Goal: Task Accomplishment & Management: Use online tool/utility

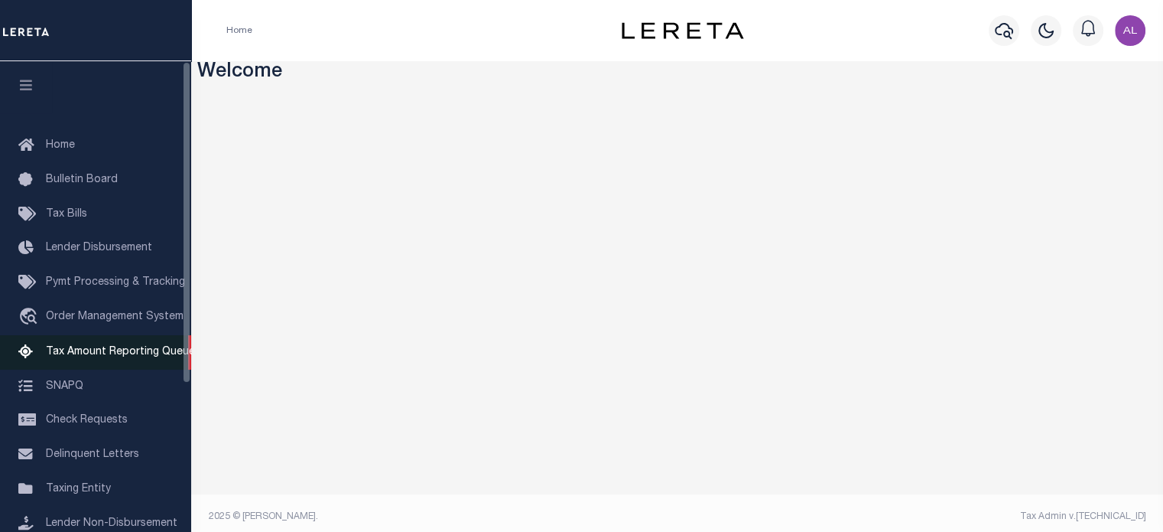
scroll to position [216, 0]
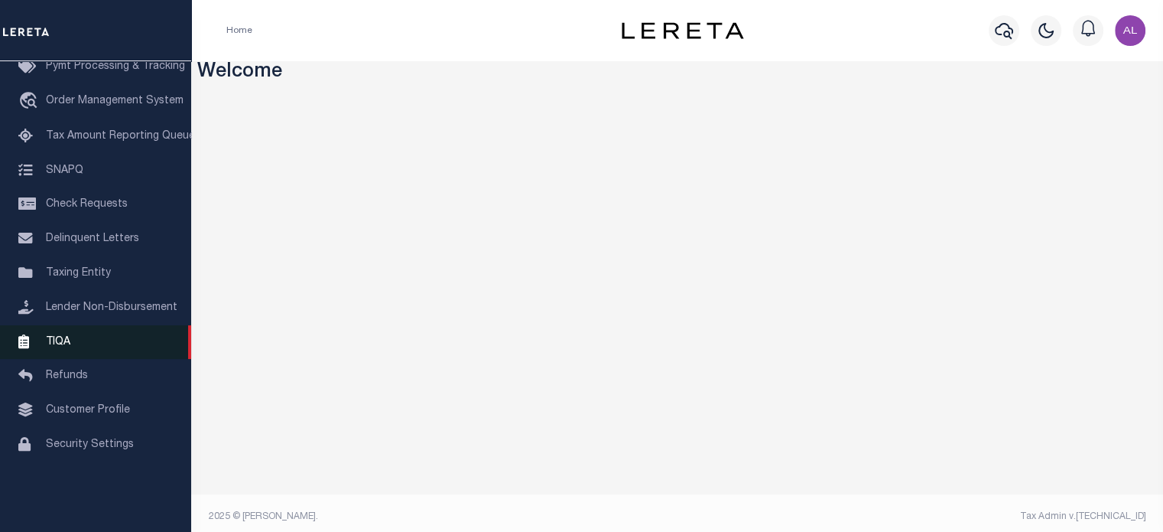
click at [63, 346] on span "TIQA" at bounding box center [58, 341] width 24 height 11
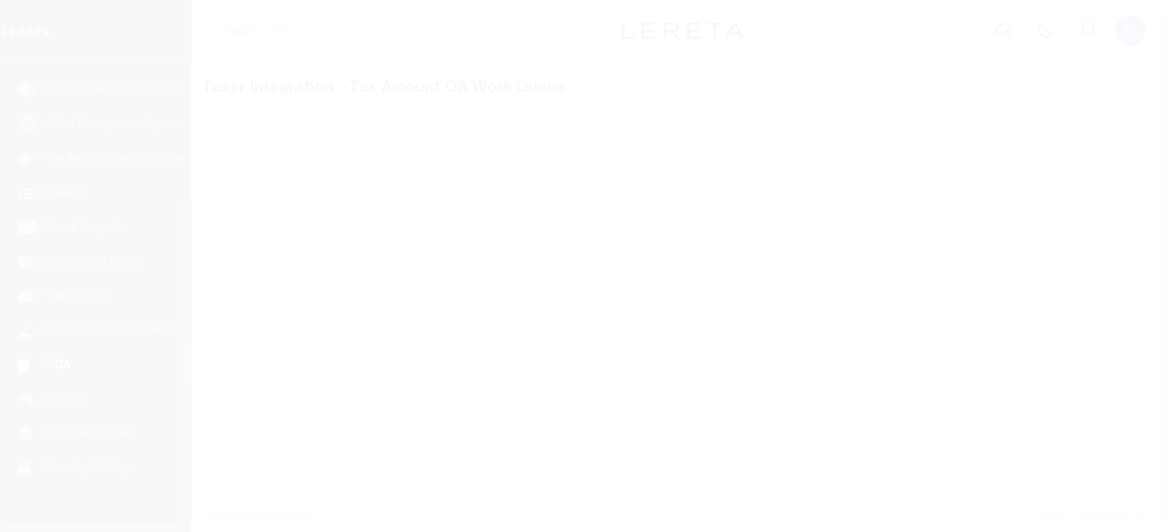
scroll to position [216, 0]
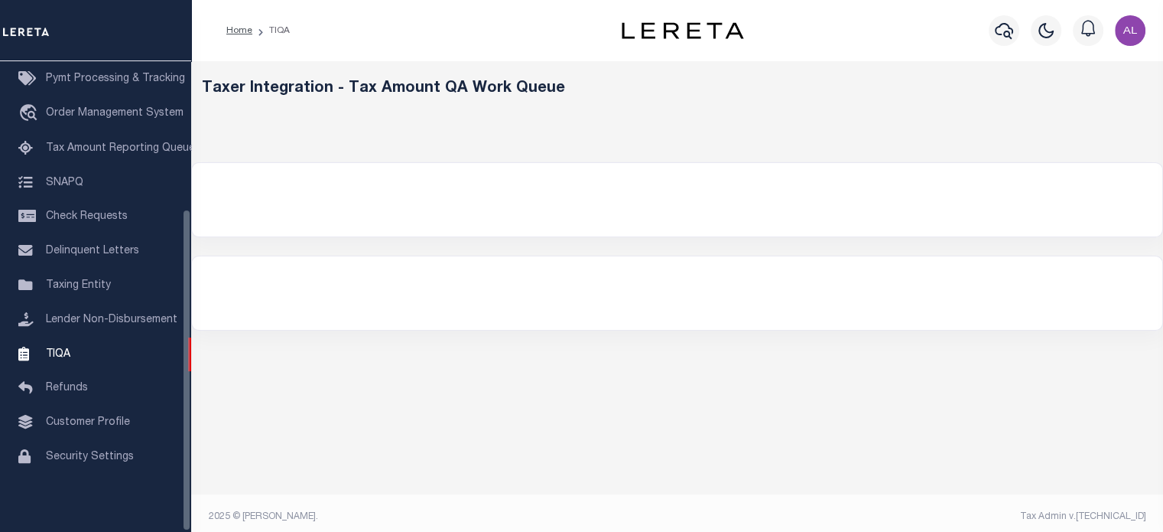
select select "200"
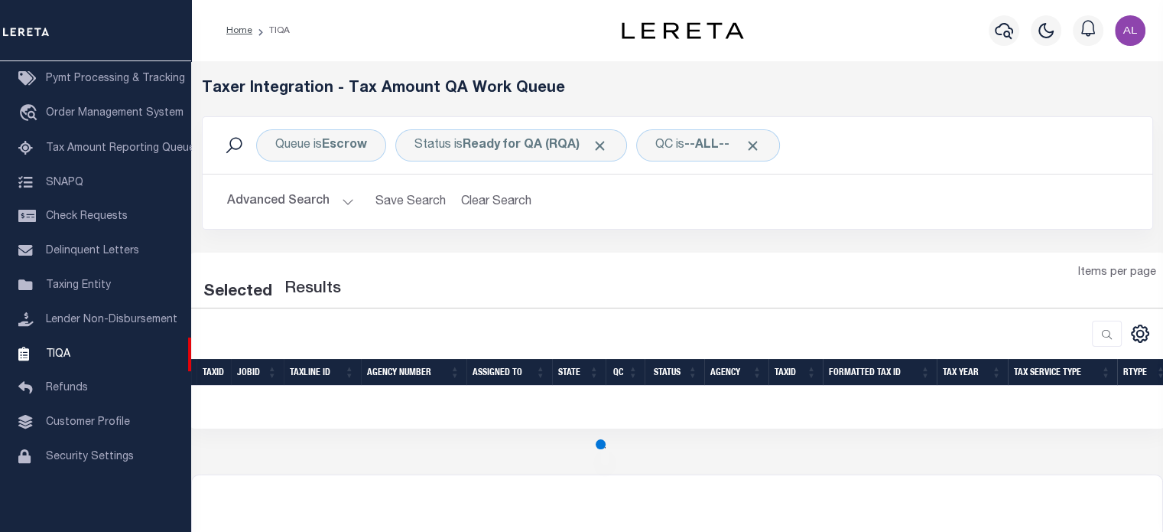
select select "200"
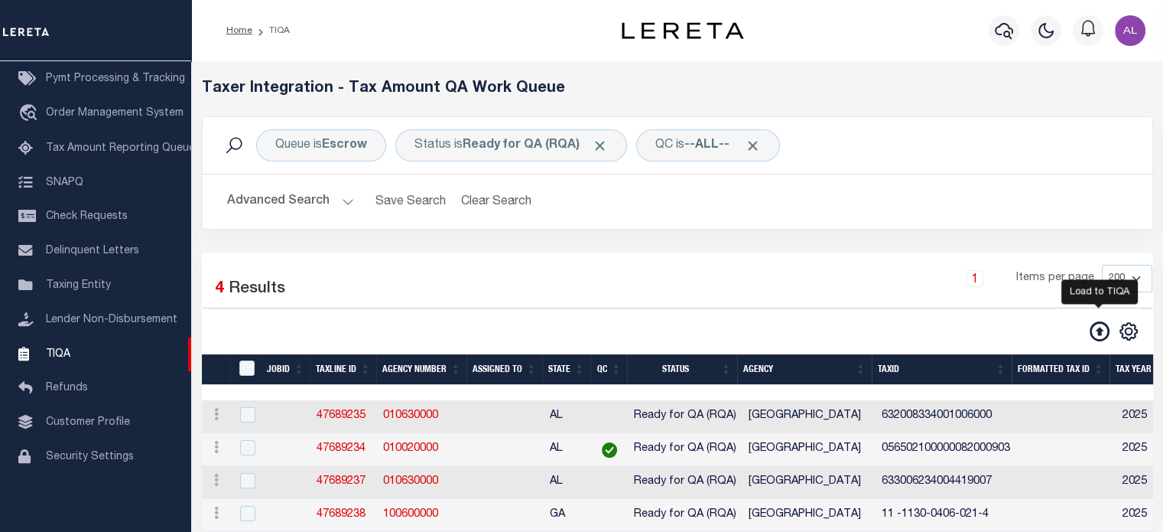
click at [1101, 327] on icon at bounding box center [1100, 331] width 20 height 20
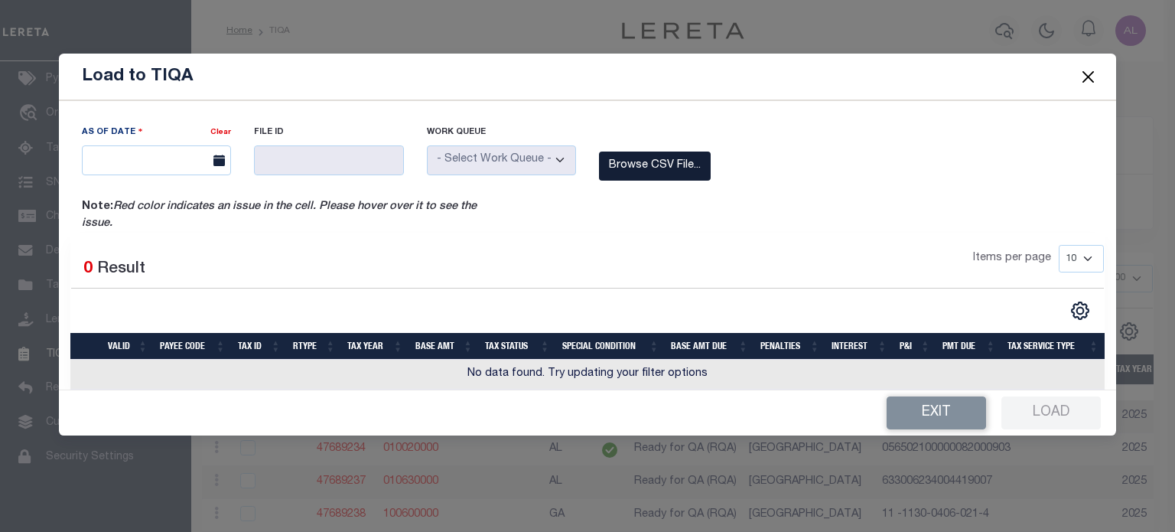
click at [642, 170] on label "Browse CSV File..." at bounding box center [655, 166] width 112 height 30
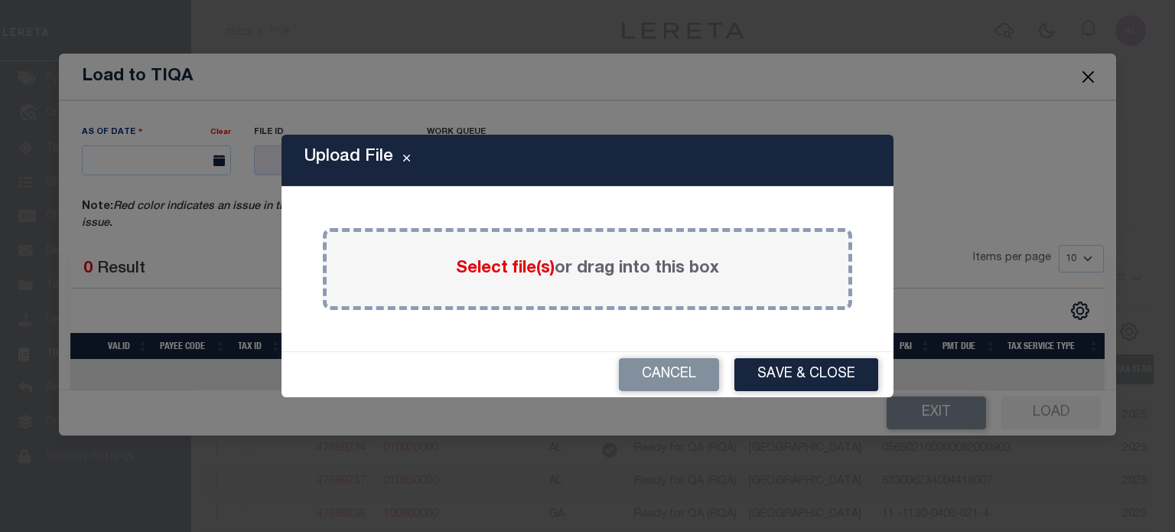
click at [507, 265] on span "Select file(s)" at bounding box center [505, 268] width 99 height 17
click at [0, 0] on input "Select file(s) or drag into this box" at bounding box center [0, 0] width 0 height 0
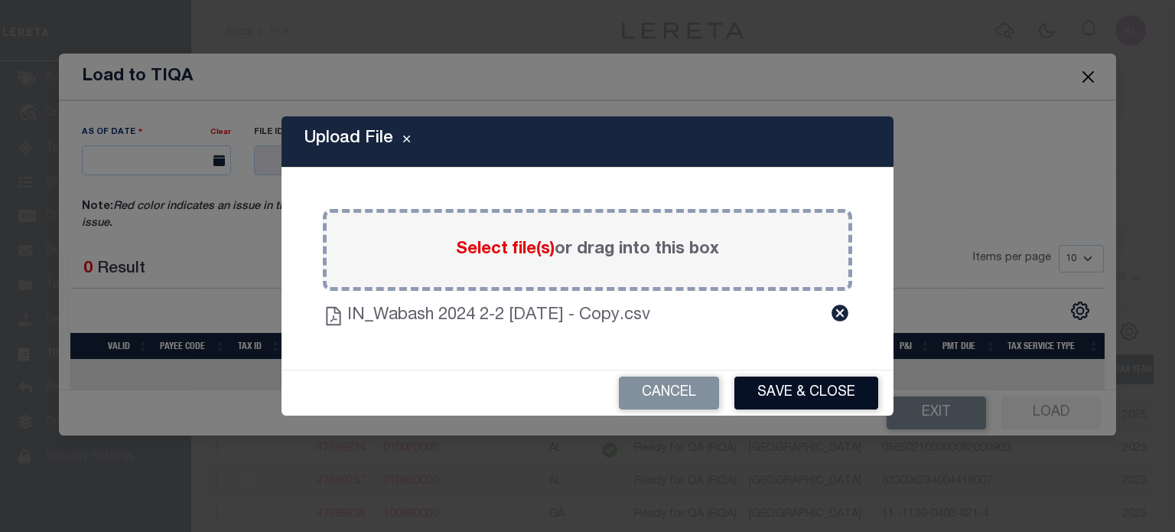
click at [821, 395] on button "Save & Close" at bounding box center [806, 392] width 144 height 33
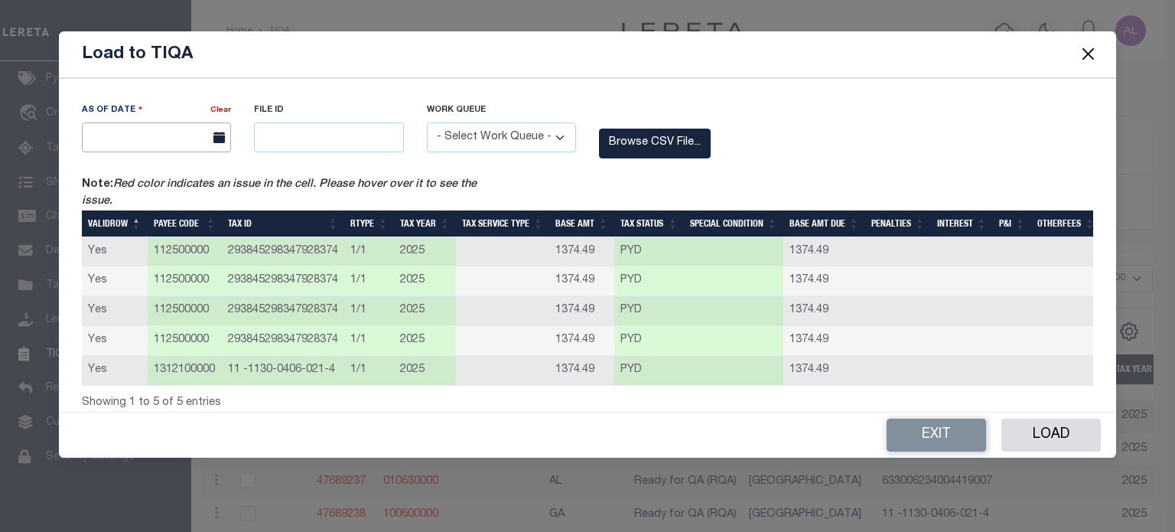
click at [194, 138] on input "text" at bounding box center [156, 137] width 149 height 30
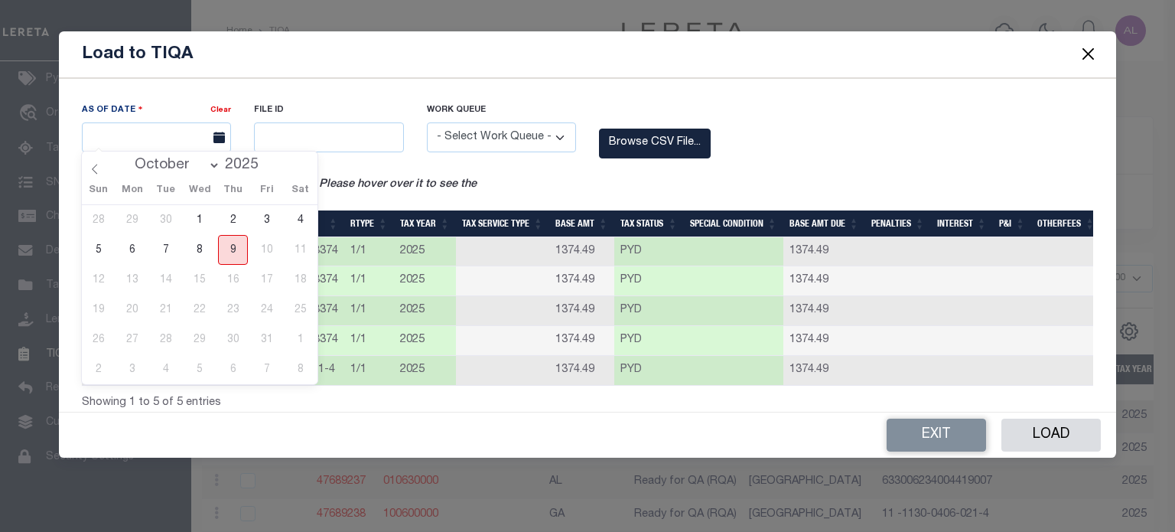
click at [229, 253] on span "9" at bounding box center [233, 250] width 30 height 30
type input "[DATE]"
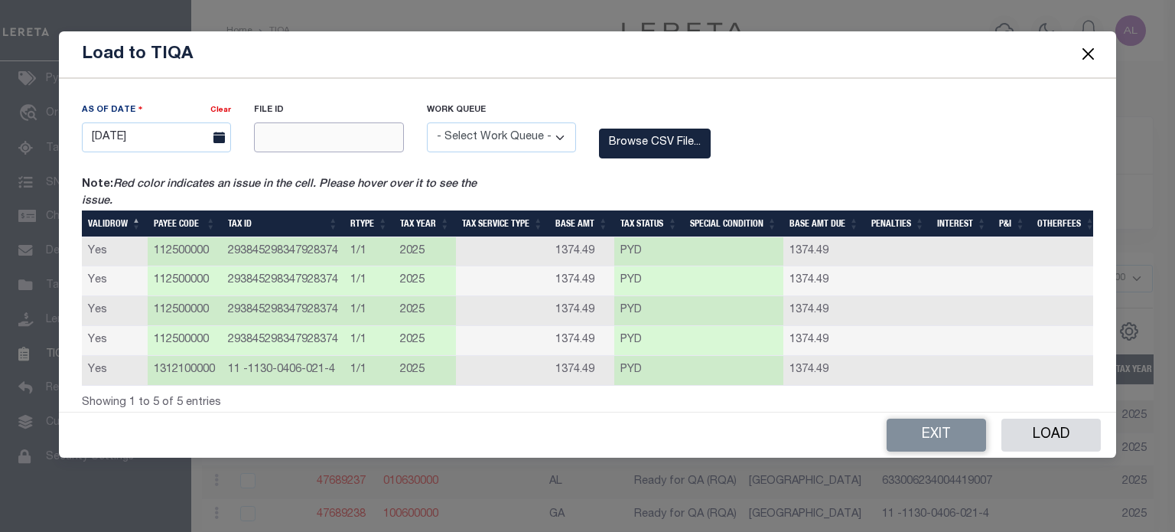
click at [298, 130] on input "text" at bounding box center [328, 137] width 149 height 30
type input "12345"
click at [489, 122] on select "- Select Work Queue - Delinquent Escrow" at bounding box center [501, 137] width 149 height 30
select select "ESC"
click at [427, 122] on select "- Select Work Queue - Delinquent Escrow" at bounding box center [501, 137] width 149 height 30
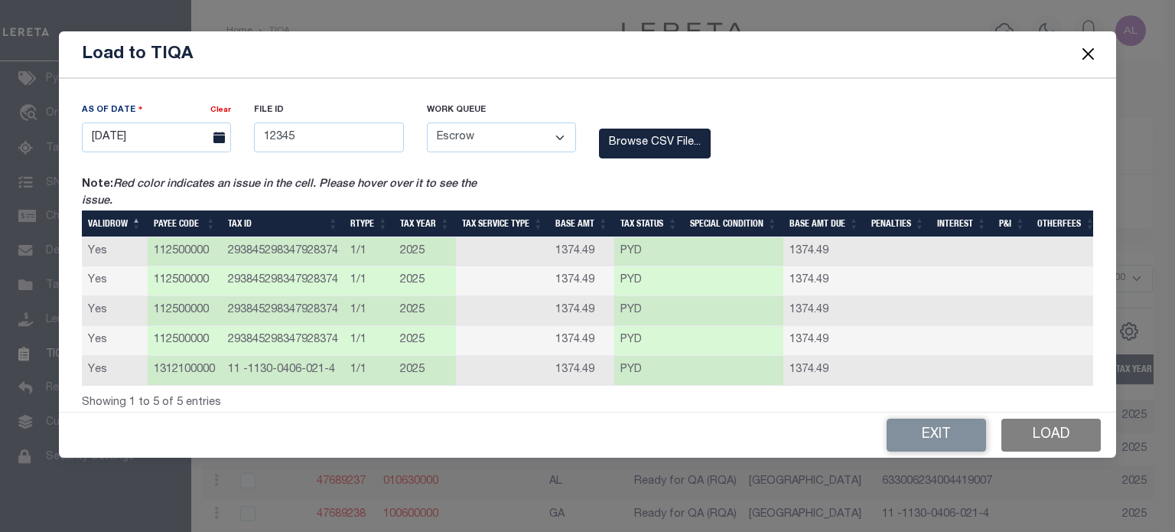
click at [1062, 440] on button "Load" at bounding box center [1050, 434] width 99 height 33
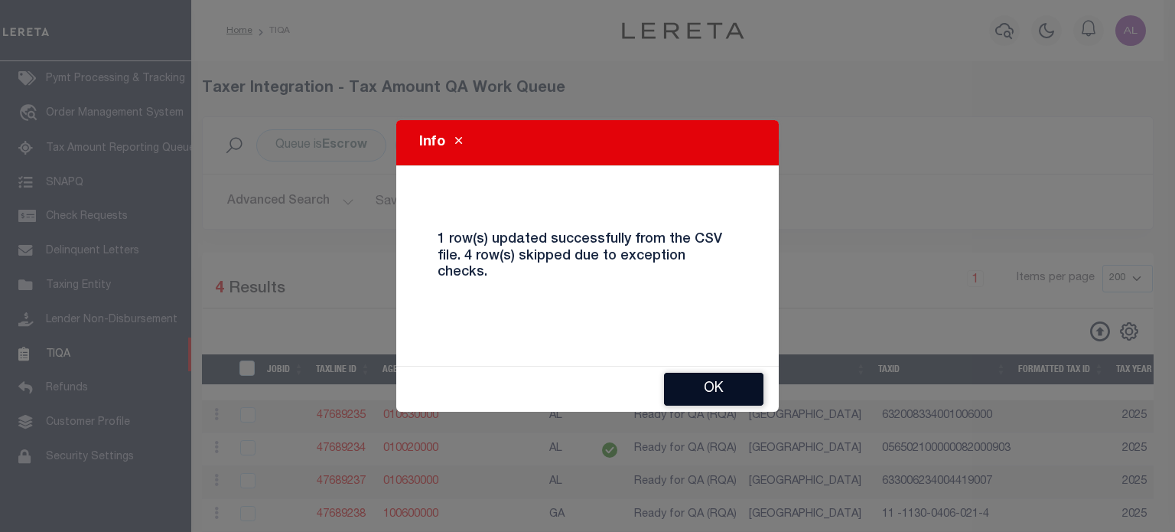
click at [743, 372] on button "Ok" at bounding box center [713, 388] width 99 height 33
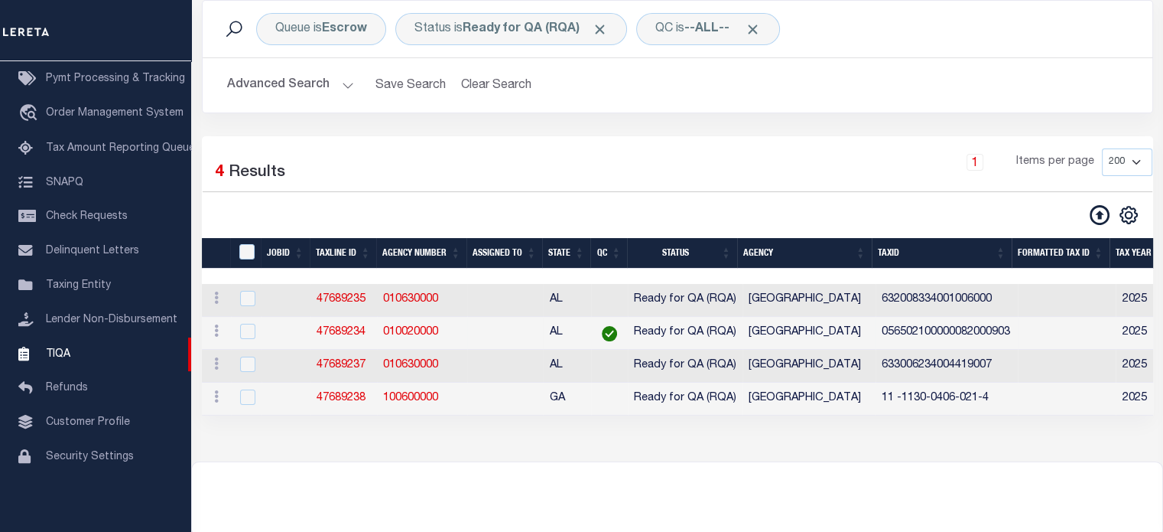
scroll to position [119, 0]
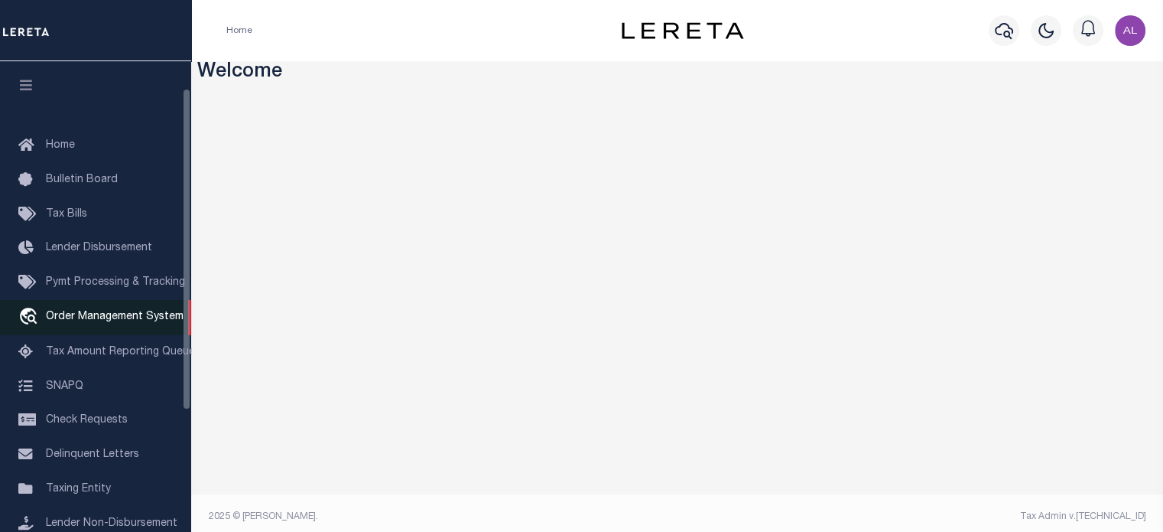
scroll to position [216, 0]
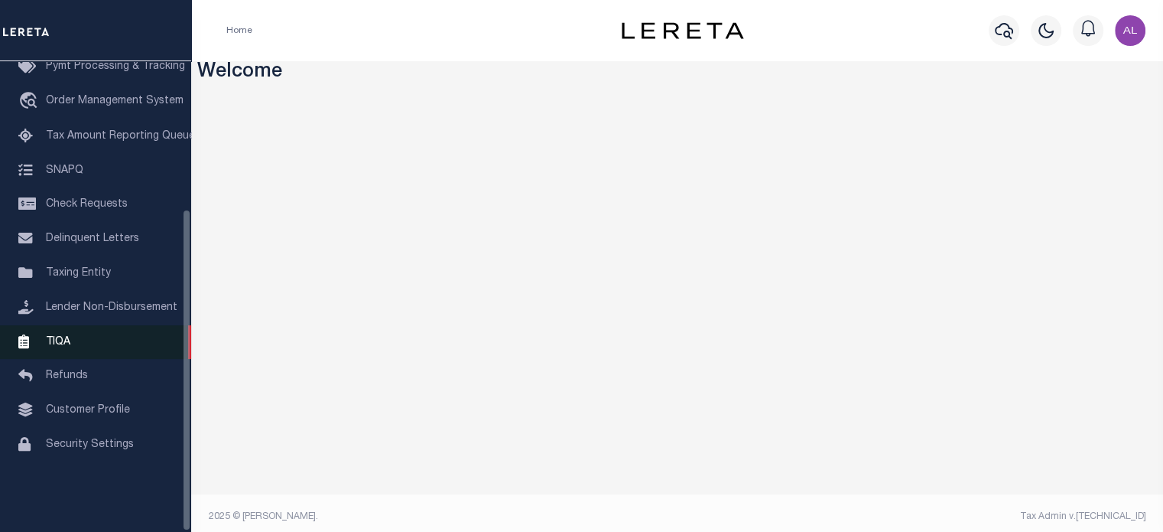
click at [99, 345] on link "TIQA" at bounding box center [95, 342] width 191 height 34
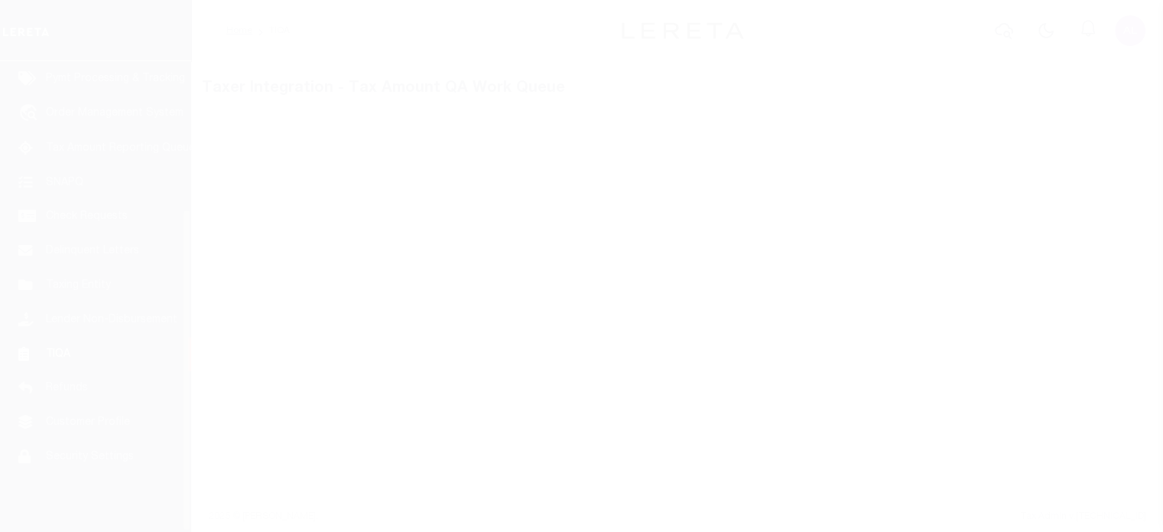
scroll to position [216, 0]
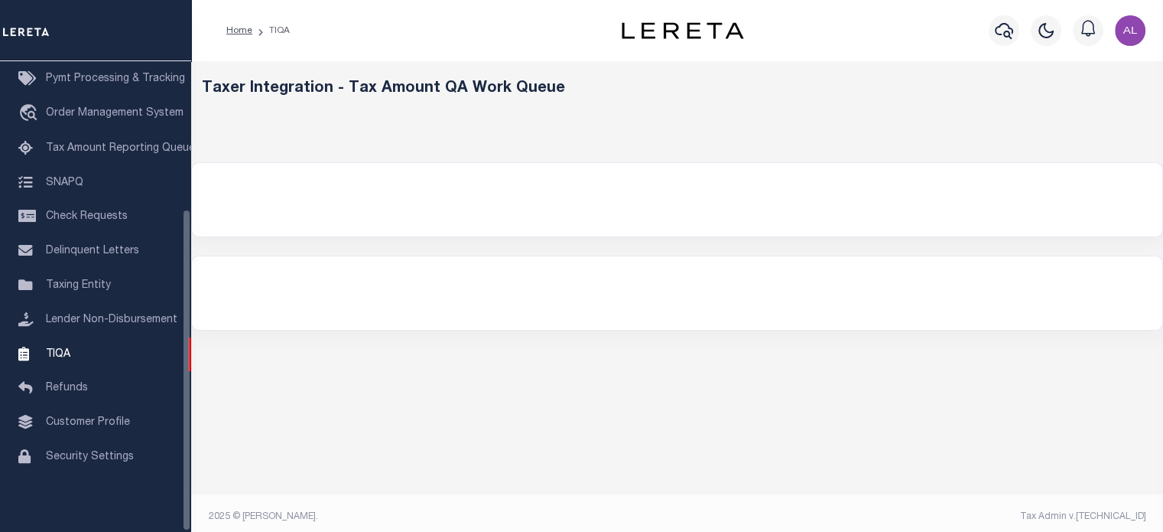
select select "200"
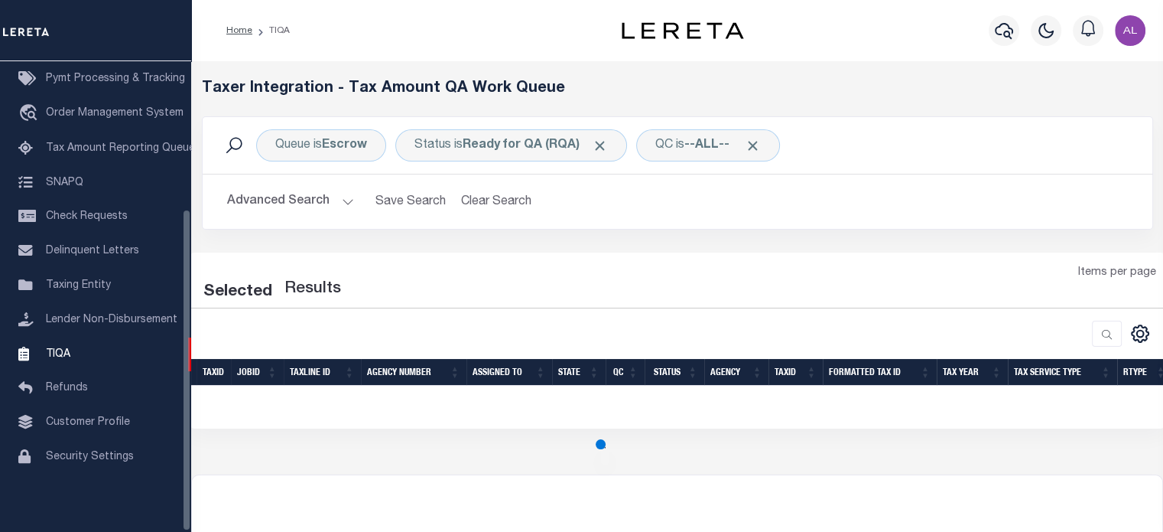
select select "200"
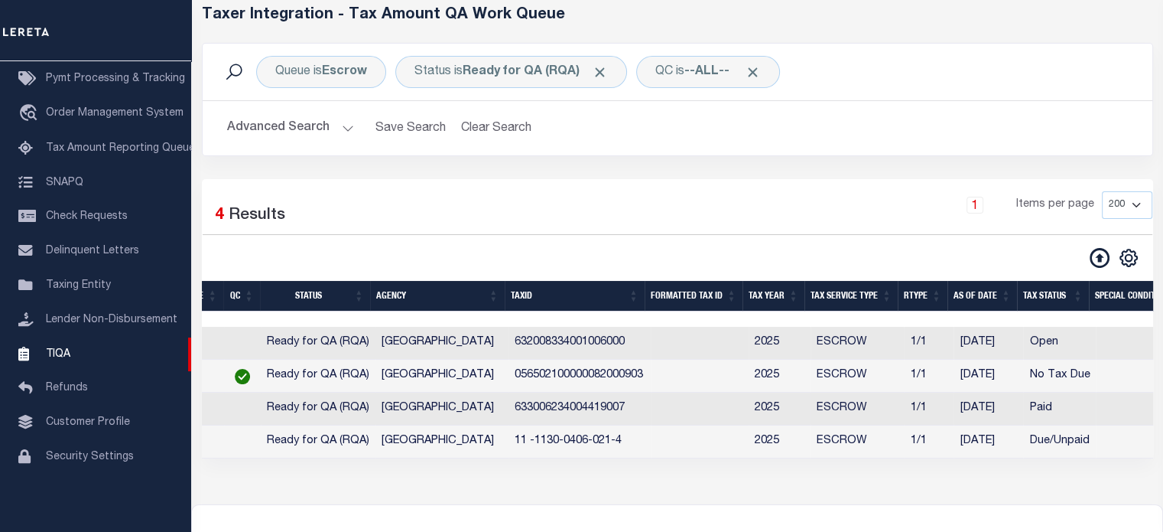
scroll to position [0, 457]
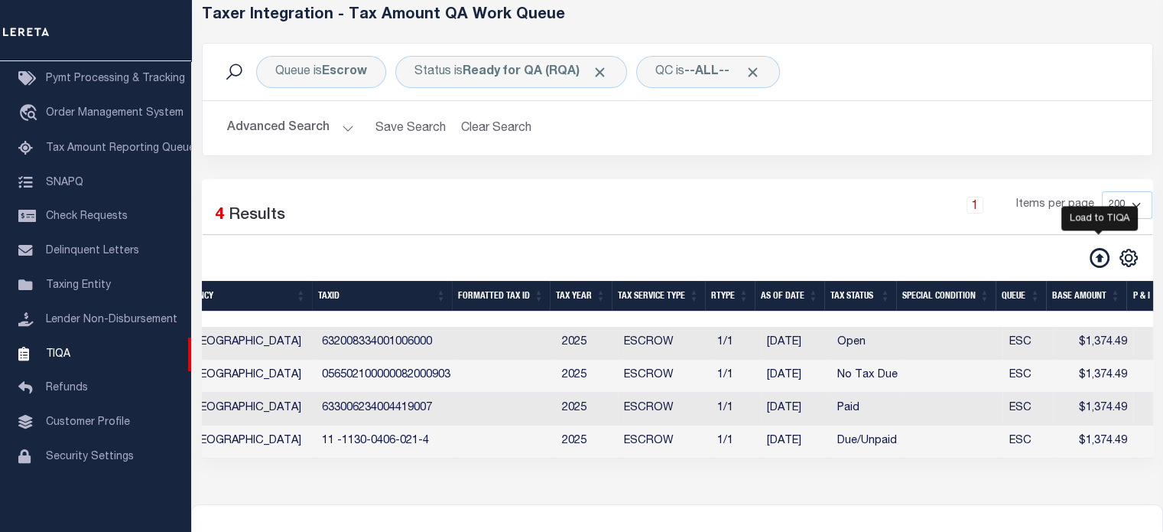
click at [1091, 255] on icon at bounding box center [1100, 258] width 20 height 20
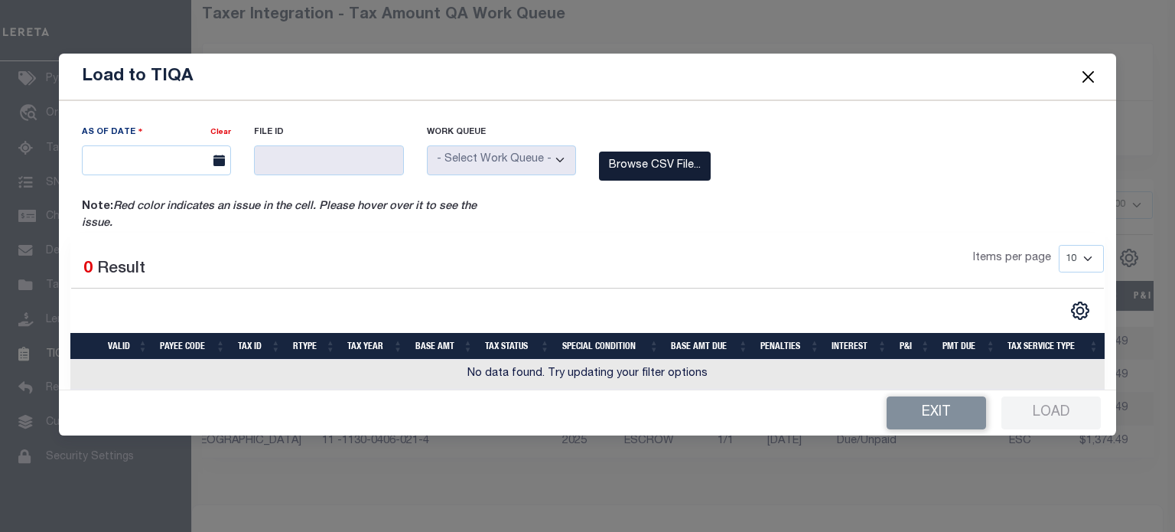
click at [647, 159] on label "Browse CSV File..." at bounding box center [655, 166] width 112 height 30
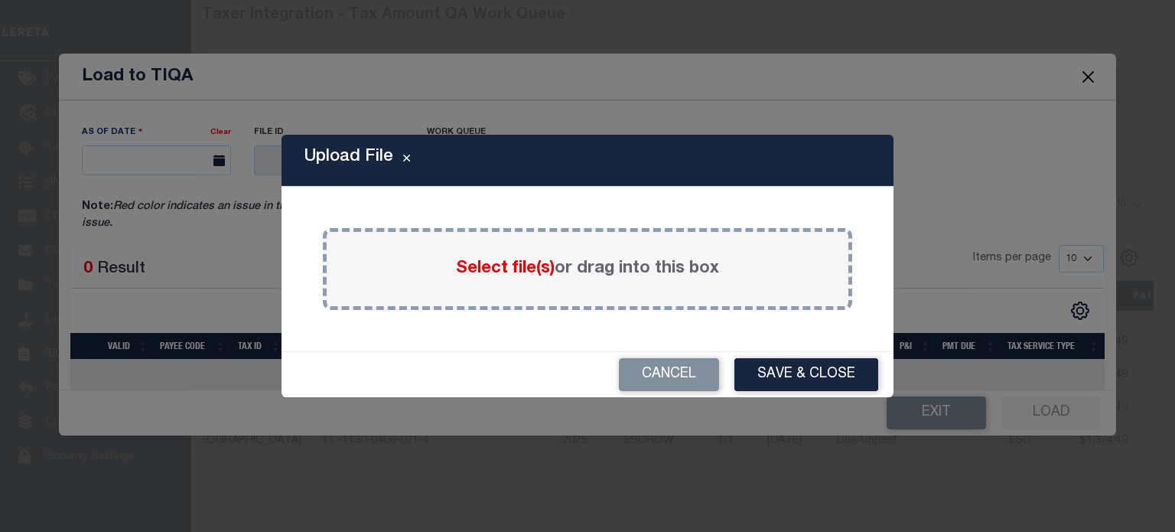
click at [500, 260] on span "Select file(s)" at bounding box center [505, 268] width 99 height 17
click at [0, 0] on input "Select file(s) or drag into this box" at bounding box center [0, 0] width 0 height 0
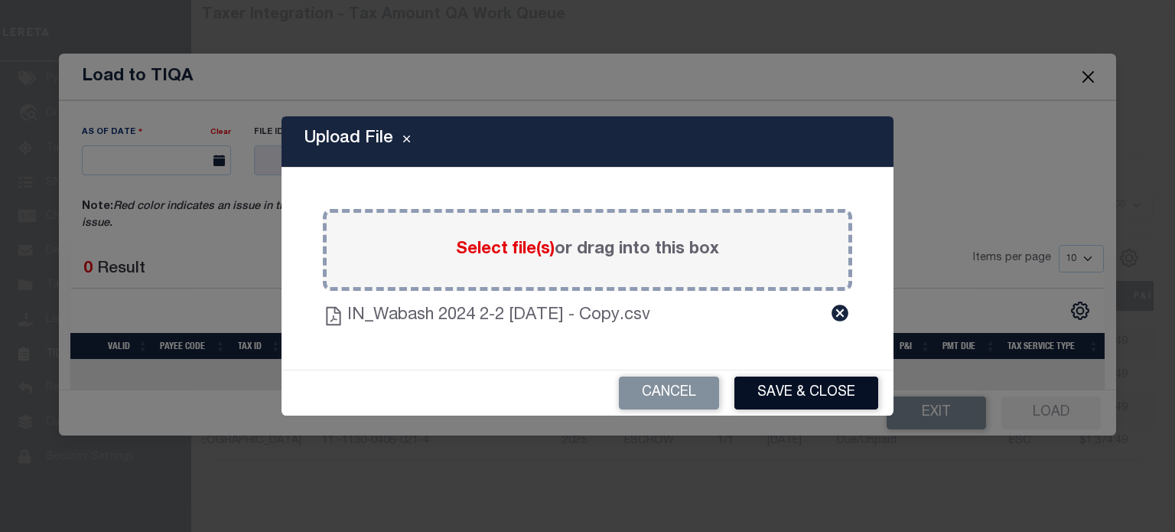
click at [784, 391] on button "Save & Close" at bounding box center [806, 392] width 144 height 33
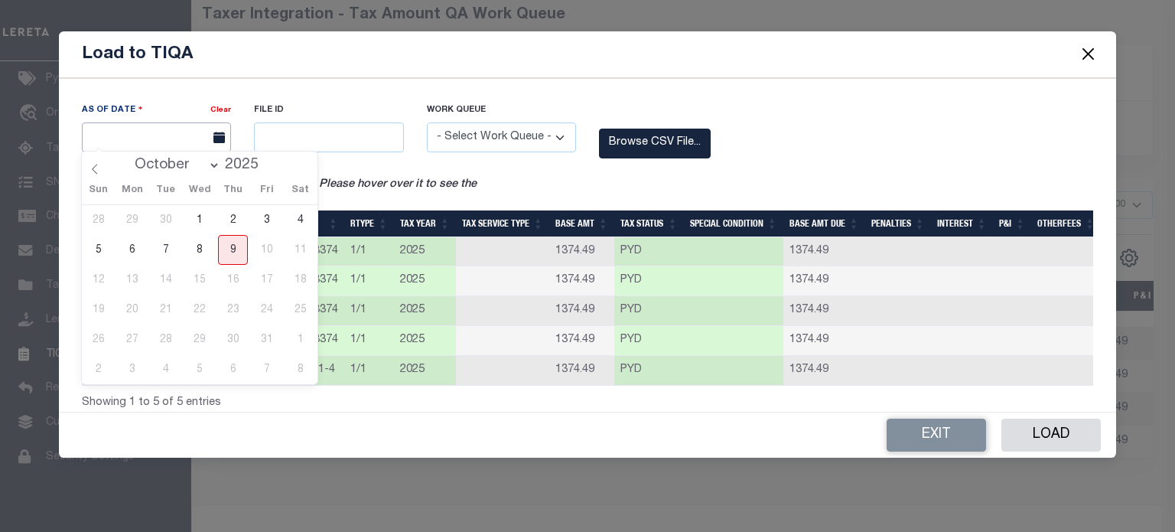
click at [178, 128] on input "text" at bounding box center [156, 137] width 149 height 30
click at [226, 246] on span "9" at bounding box center [233, 250] width 30 height 30
type input "[DATE]"
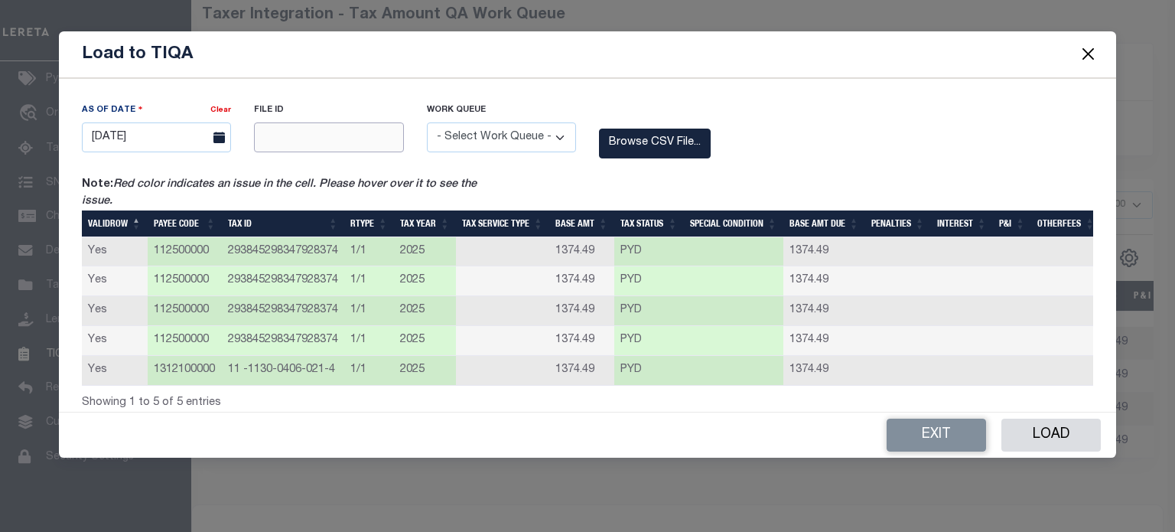
click at [295, 125] on input "text" at bounding box center [328, 137] width 149 height 30
type input "12345"
click at [526, 130] on select "- Select Work Queue - Delinquent Escrow" at bounding box center [501, 137] width 149 height 30
select select "ESC"
click at [427, 122] on select "- Select Work Queue - Delinquent Escrow" at bounding box center [501, 137] width 149 height 30
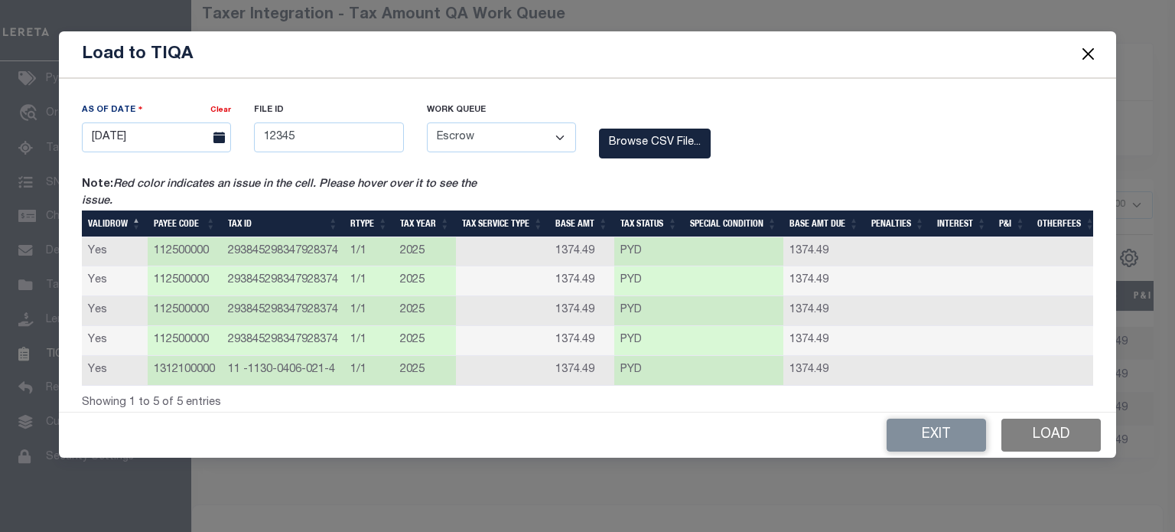
click at [1052, 437] on button "Load" at bounding box center [1050, 434] width 99 height 33
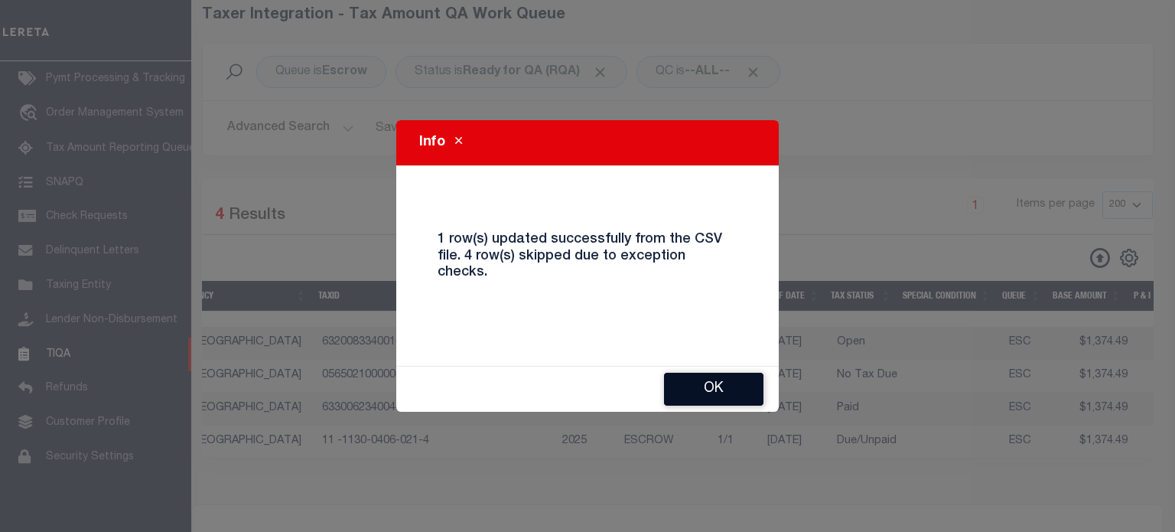
click at [742, 380] on button "Ok" at bounding box center [713, 388] width 99 height 33
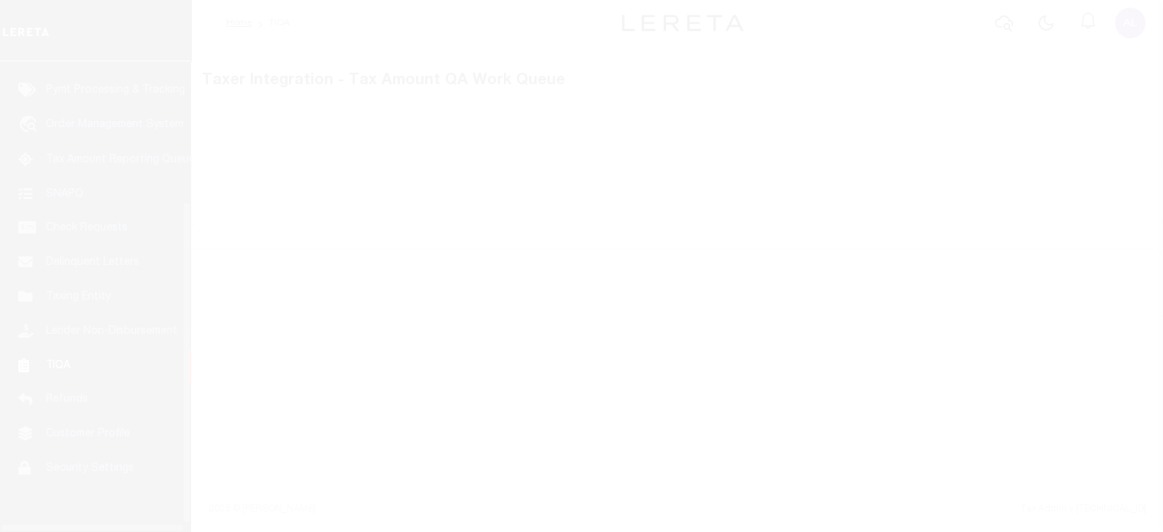
scroll to position [216, 0]
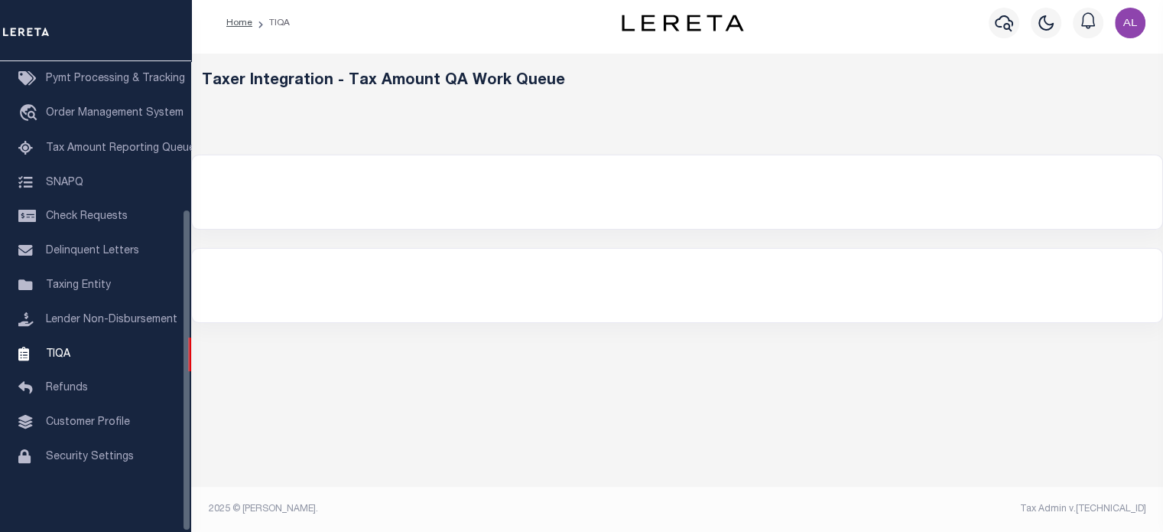
select select "200"
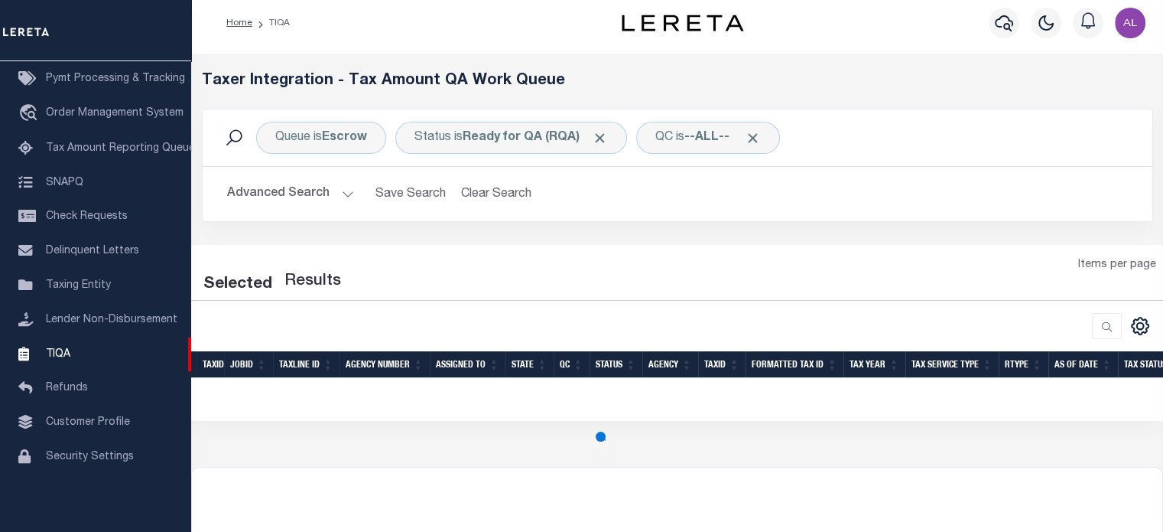
select select "200"
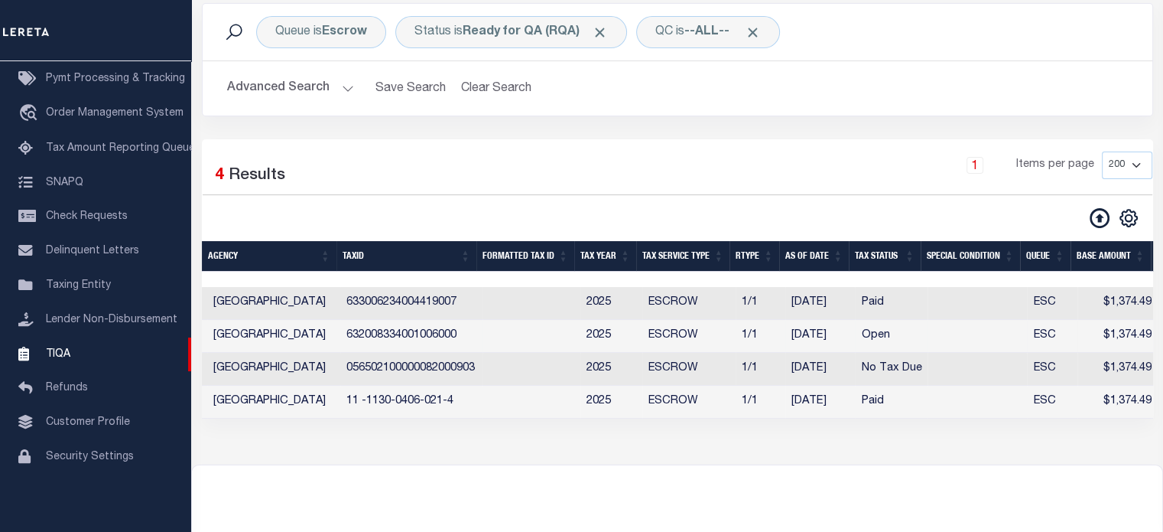
scroll to position [0, 514]
